Goal: Task Accomplishment & Management: Manage account settings

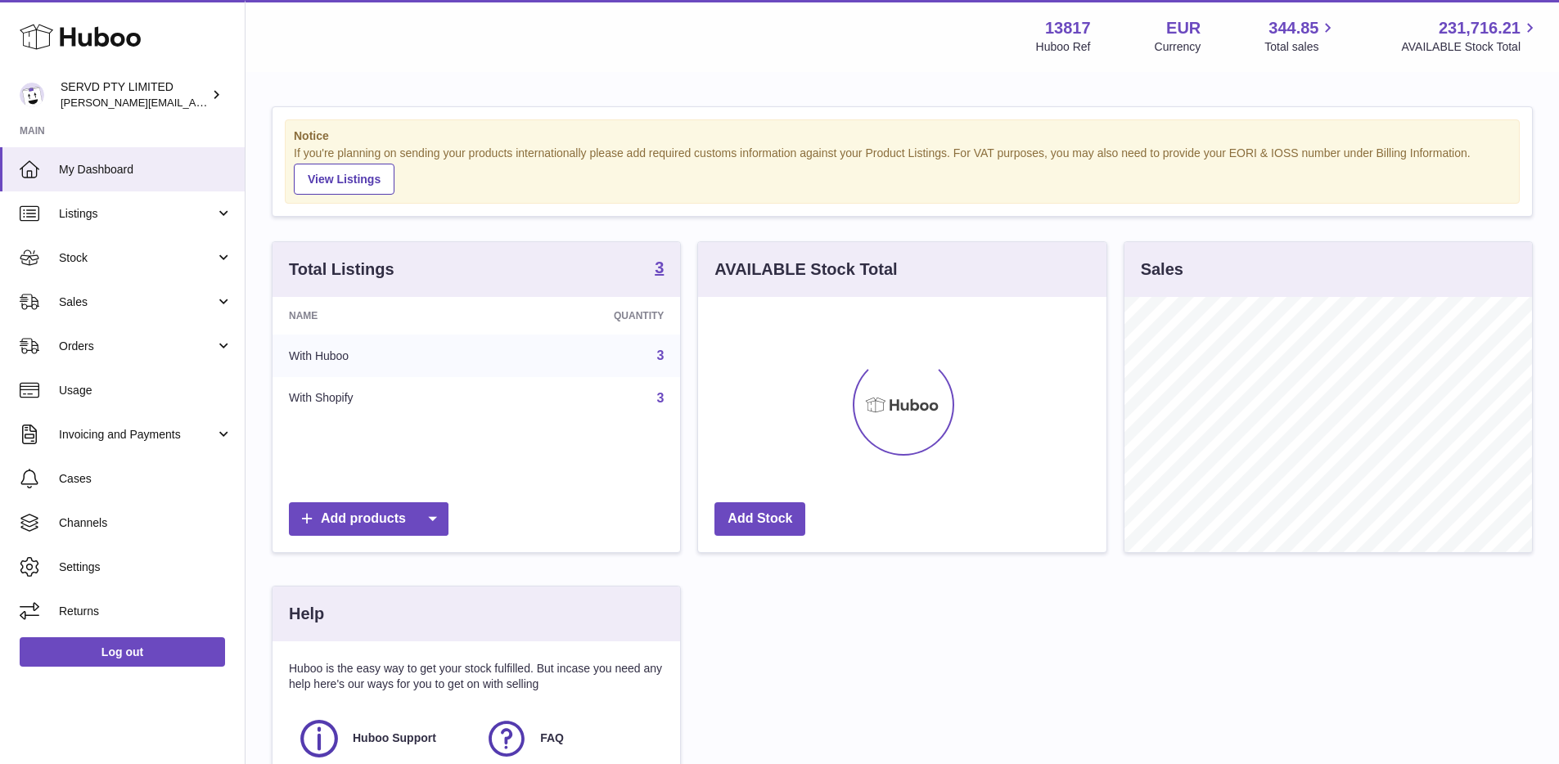
scroll to position [255, 407]
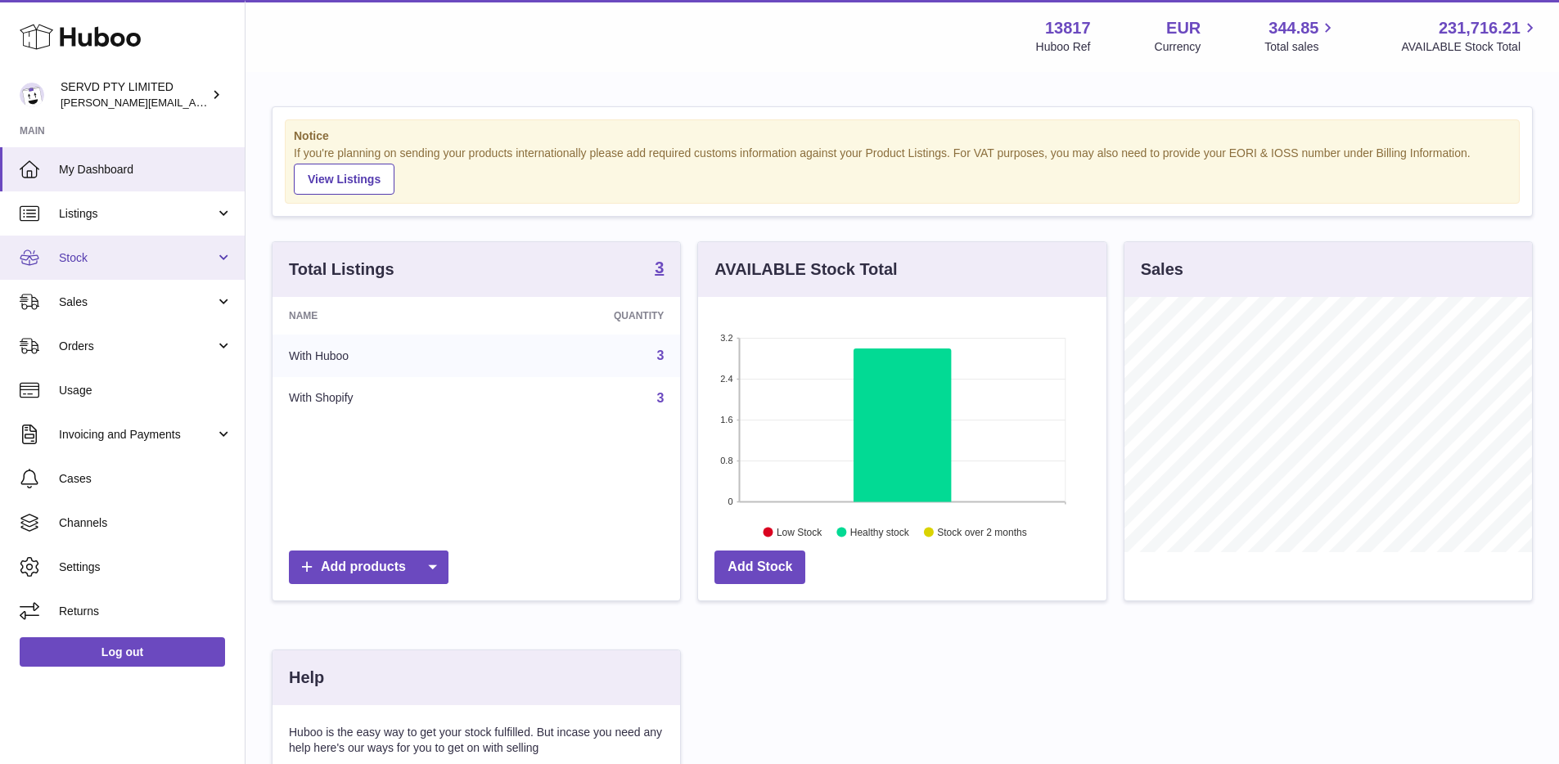
click at [145, 240] on link "Stock" at bounding box center [122, 258] width 245 height 44
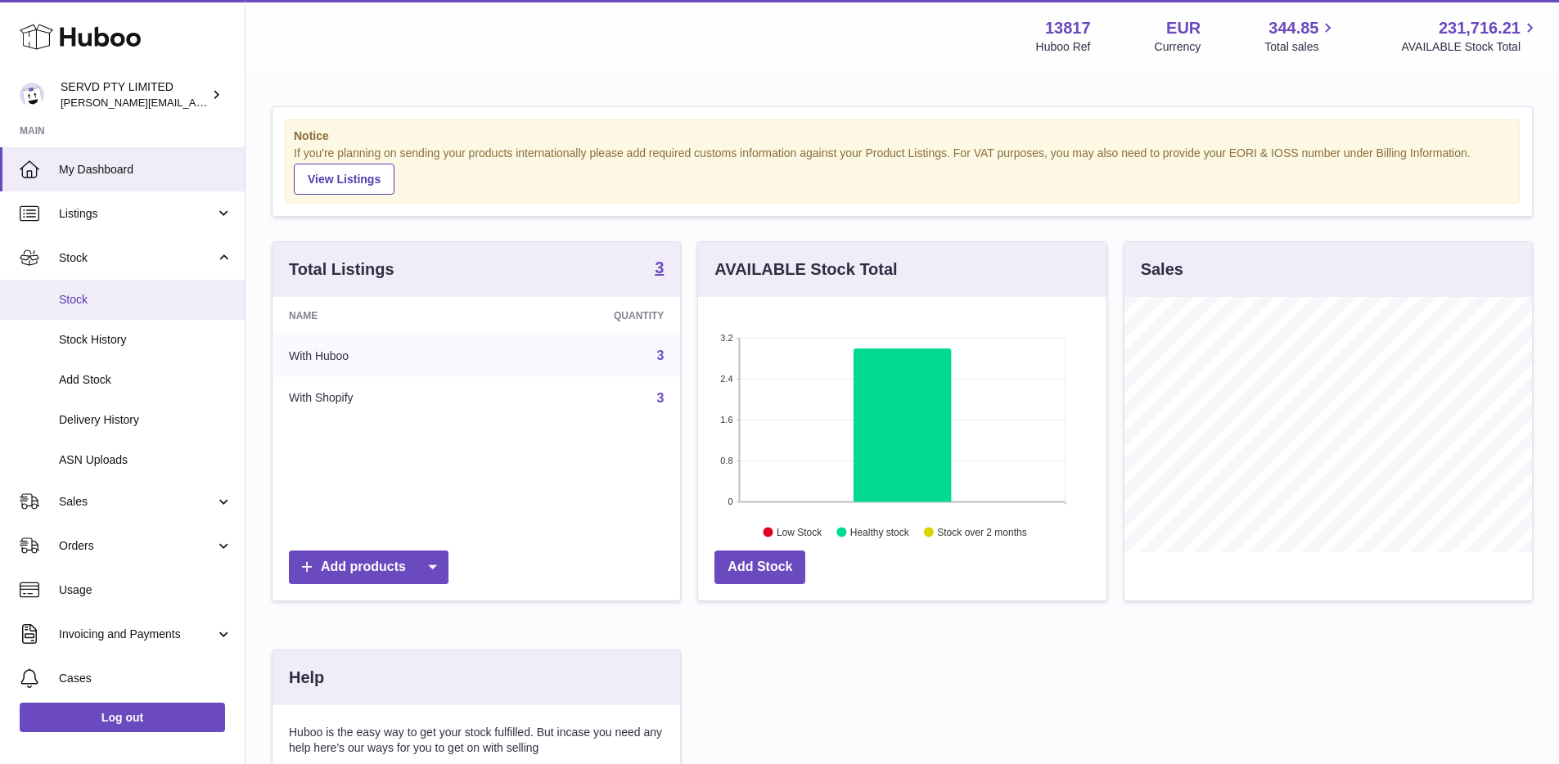
click at [108, 300] on span "Stock" at bounding box center [145, 300] width 173 height 16
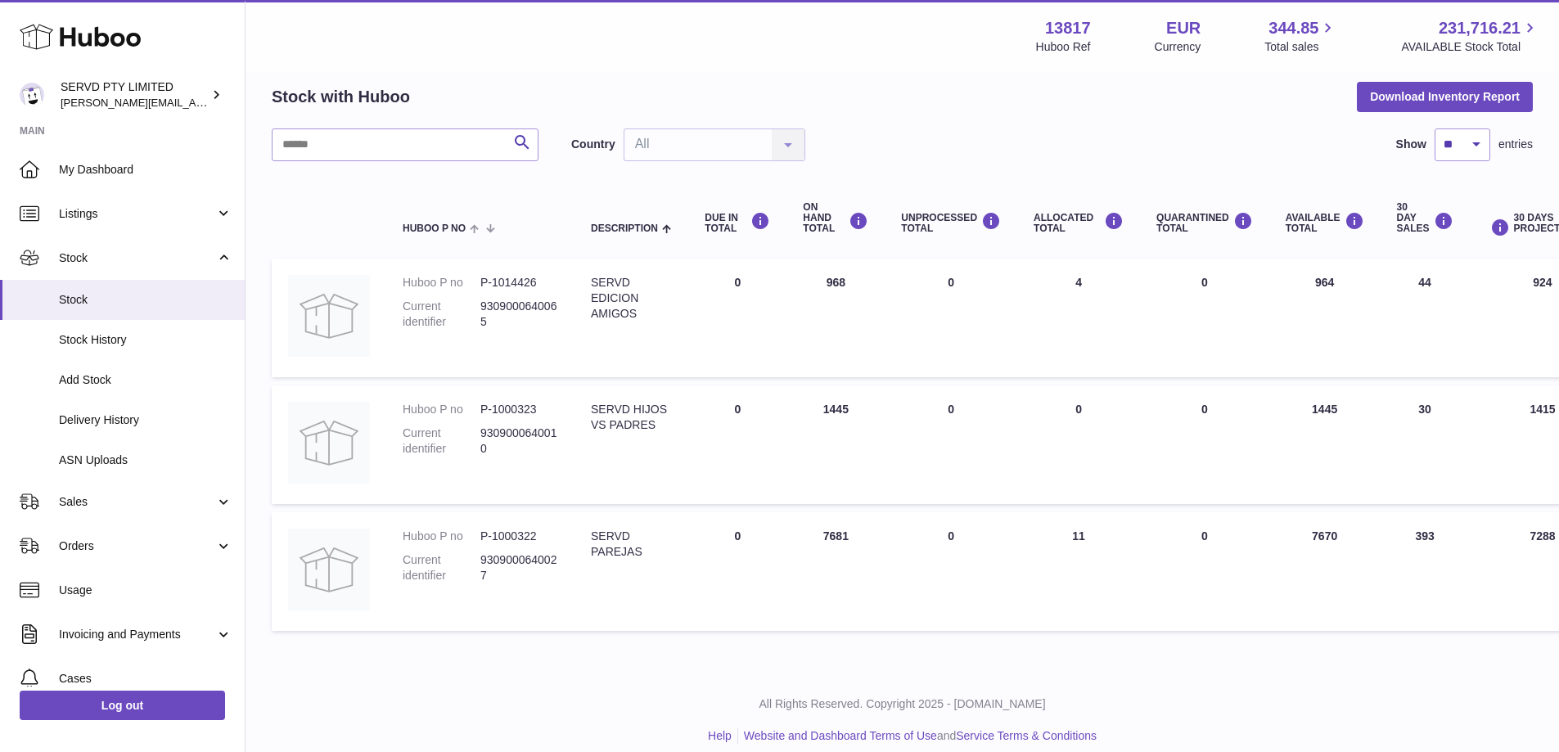
scroll to position [83, 0]
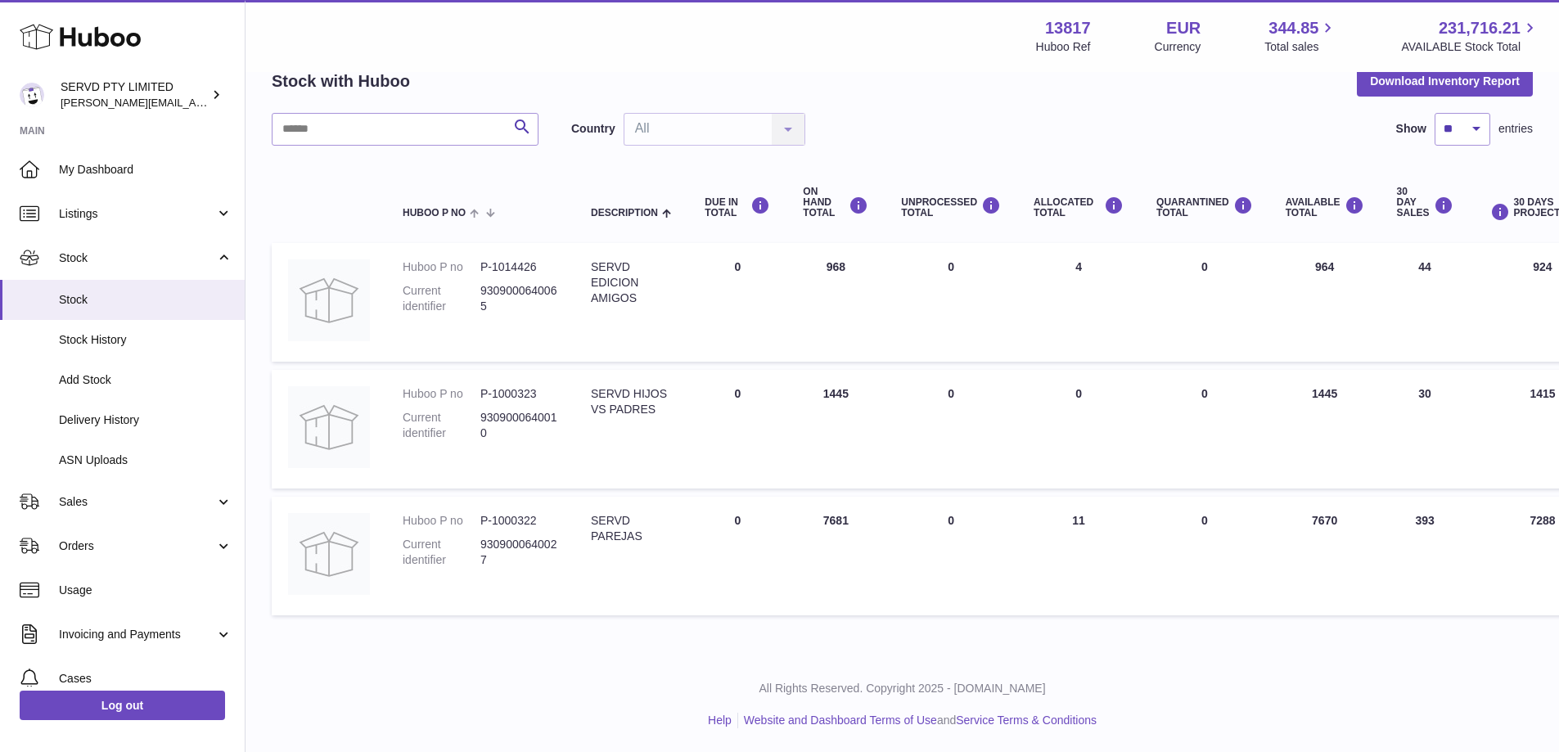
drag, startPoint x: 1132, startPoint y: 436, endPoint x: 630, endPoint y: 148, distance: 579.1
click at [630, 148] on div "Search Country All All No elements found. Consider changing the search query. L…" at bounding box center [902, 368] width 1261 height 511
click at [335, 69] on div "Menu Huboo 13817 Huboo Ref EUR Currency 344.85 Total sales 231,716.21 AVAILABLE…" at bounding box center [901, 36] width 1313 height 72
drag, startPoint x: 307, startPoint y: 75, endPoint x: 334, endPoint y: 75, distance: 27.0
click at [334, 75] on h2 "Stock with Huboo" at bounding box center [341, 81] width 138 height 22
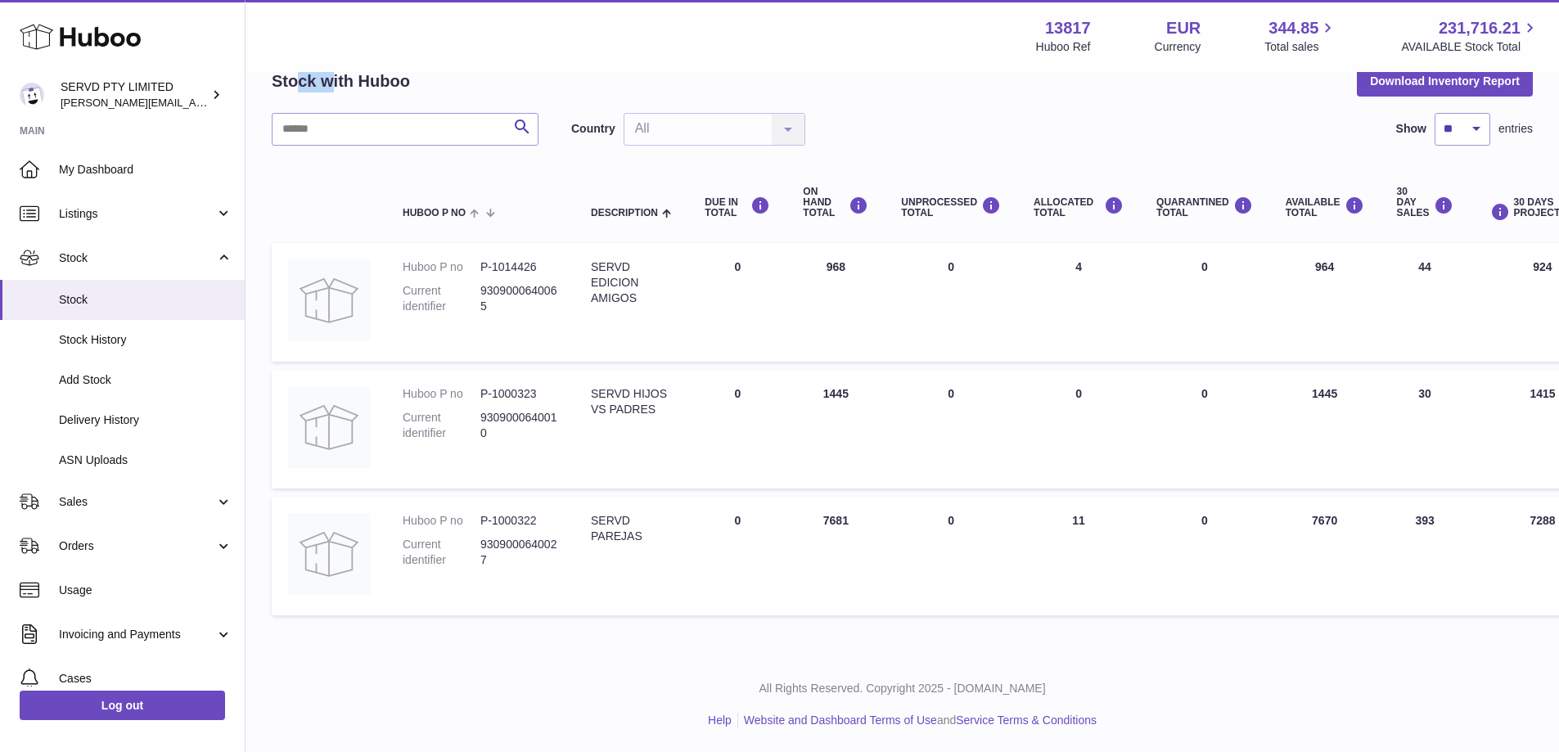
click at [334, 75] on h2 "Stock with Huboo" at bounding box center [341, 81] width 138 height 22
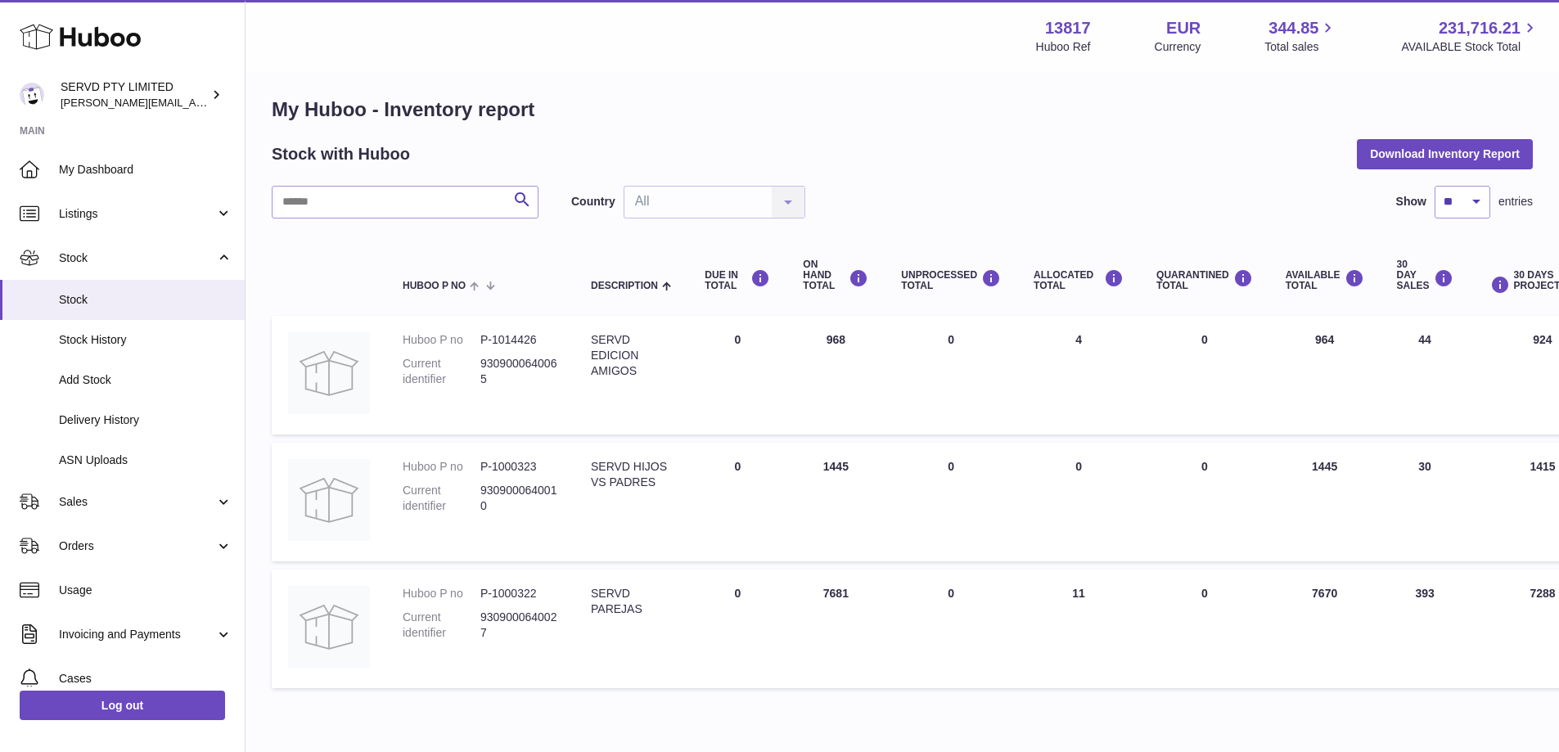
scroll to position [13, 0]
